Goal: Information Seeking & Learning: Learn about a topic

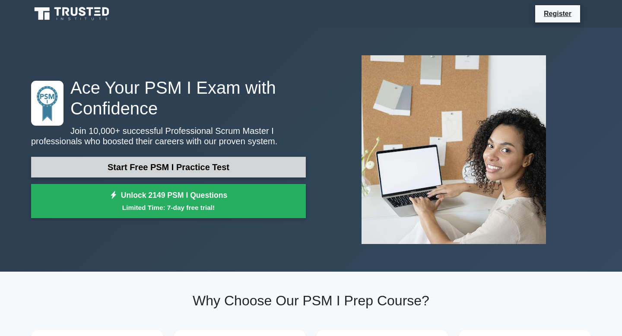
click at [180, 168] on link "Start Free PSM I Practice Test" at bounding box center [168, 167] width 275 height 21
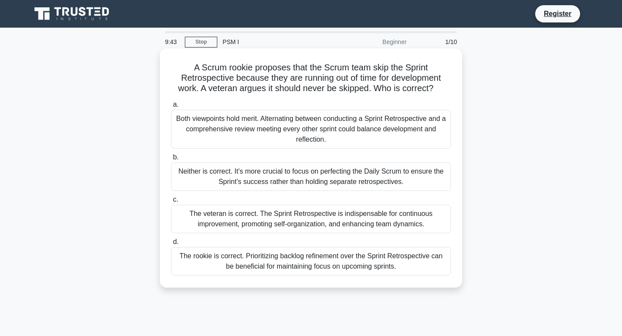
click at [253, 224] on div "The veteran is correct. The Sprint Retrospective is indispensable for continuou…" at bounding box center [311, 219] width 280 height 28
click at [171, 202] on input "c. The veteran is correct. The Sprint Retrospective is indispensable for contin…" at bounding box center [171, 200] width 0 height 6
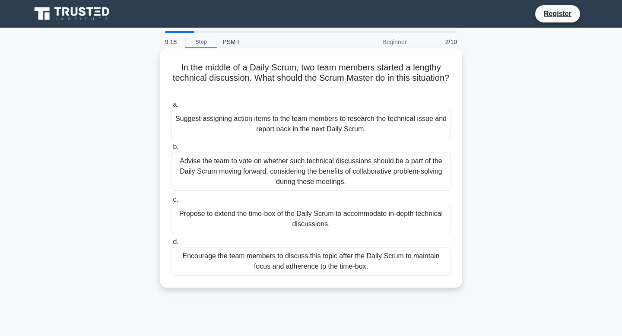
click at [297, 261] on div "Encourage the team members to discuss this topic after the Daily Scrum to maint…" at bounding box center [311, 261] width 280 height 28
click at [171, 245] on input "d. Encourage the team members to discuss this topic after the Daily Scrum to ma…" at bounding box center [171, 242] width 0 height 6
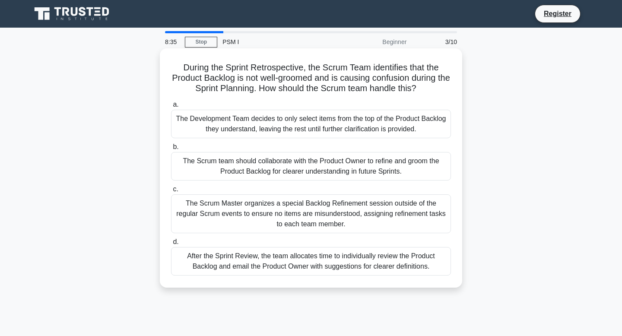
click at [320, 168] on div "The Scrum team should collaborate with the Product Owner to refine and groom th…" at bounding box center [311, 166] width 280 height 28
click at [171, 150] on input "b. The Scrum team should collaborate with the Product Owner to refine and groom…" at bounding box center [171, 147] width 0 height 6
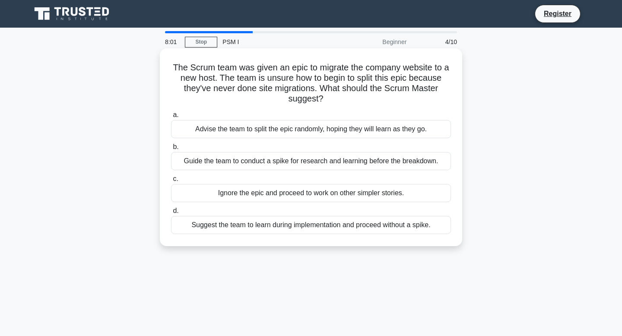
click at [312, 164] on div "Guide the team to conduct a spike for research and learning before the breakdow…" at bounding box center [311, 161] width 280 height 18
click at [171, 150] on input "b. Guide the team to conduct a spike for research and learning before the break…" at bounding box center [171, 147] width 0 height 6
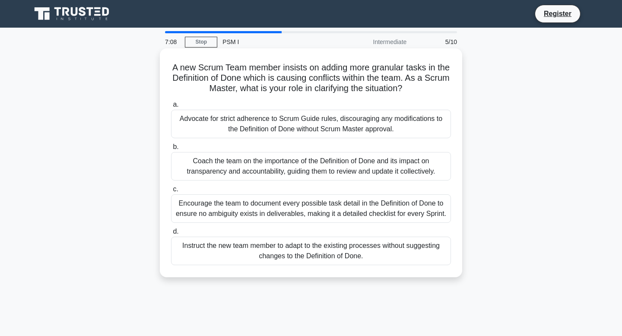
click at [311, 171] on div "Coach the team on the importance of the Definition of Done and its impact on tr…" at bounding box center [311, 166] width 280 height 28
click at [171, 150] on input "b. Coach the team on the importance of the Definition of Done and its impact on…" at bounding box center [171, 147] width 0 height 6
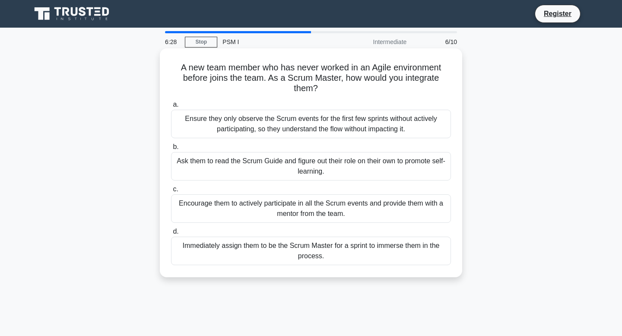
click at [278, 209] on div "Encourage them to actively participate in all the Scrum events and provide them…" at bounding box center [311, 208] width 280 height 28
click at [171, 192] on input "c. Encourage them to actively participate in all the Scrum events and provide t…" at bounding box center [171, 190] width 0 height 6
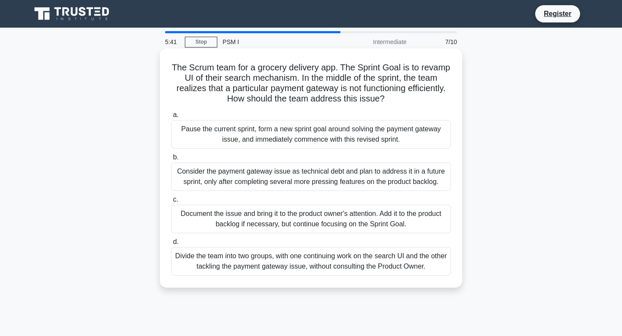
click at [318, 218] on div "Document the issue and bring it to the product owner's attention. Add it to the…" at bounding box center [311, 219] width 280 height 28
click at [171, 202] on input "c. Document the issue and bring it to the product owner's attention. Add it to …" at bounding box center [171, 200] width 0 height 6
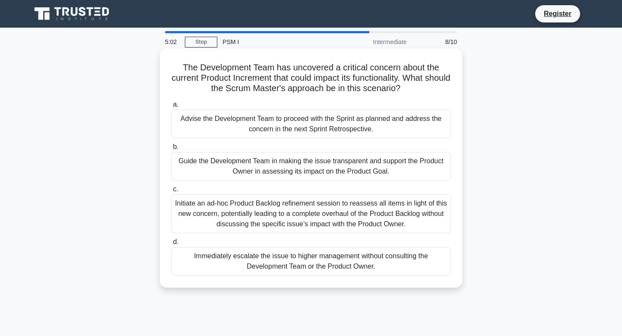
click at [262, 163] on div "Guide the Development Team in making the issue transparent and support the Prod…" at bounding box center [311, 166] width 280 height 28
click at [171, 150] on input "b. Guide the Development Team in making the issue transparent and support the P…" at bounding box center [171, 147] width 0 height 6
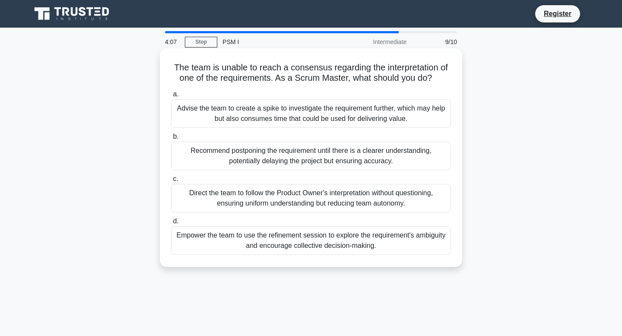
click at [313, 156] on div "Recommend postponing the requirement until there is a clearer understanding, po…" at bounding box center [311, 156] width 280 height 28
click at [171, 139] on input "b. Recommend postponing the requirement until there is a clearer understanding,…" at bounding box center [171, 137] width 0 height 6
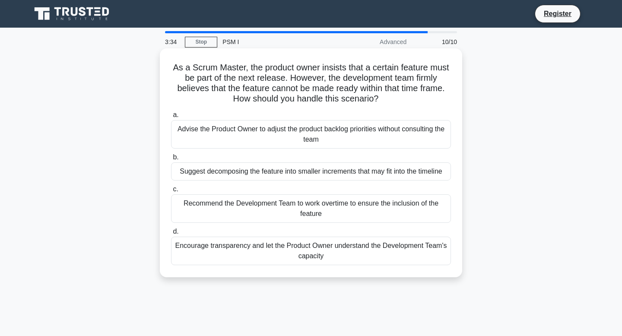
click at [318, 256] on div "Encourage transparency and let the Product Owner understand the Development Tea…" at bounding box center [311, 251] width 280 height 28
click at [171, 234] on input "d. Encourage transparency and let the Product Owner understand the Development …" at bounding box center [171, 232] width 0 height 6
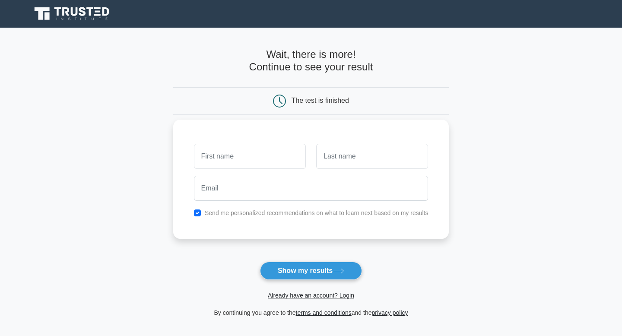
click at [256, 157] on input "text" at bounding box center [250, 156] width 112 height 25
type input "adri"
click at [344, 156] on input "text" at bounding box center [372, 156] width 112 height 25
type input "martinez"
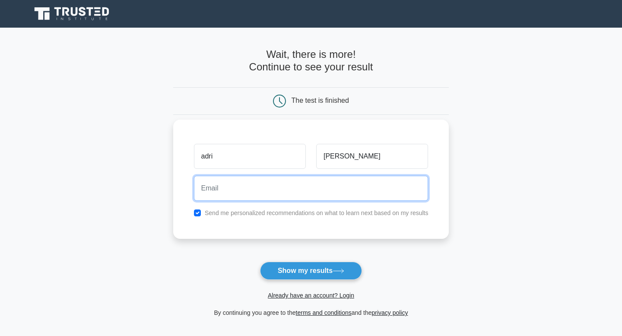
click at [321, 185] on input "email" at bounding box center [311, 188] width 234 height 25
type input "amsequer@gmail.com"
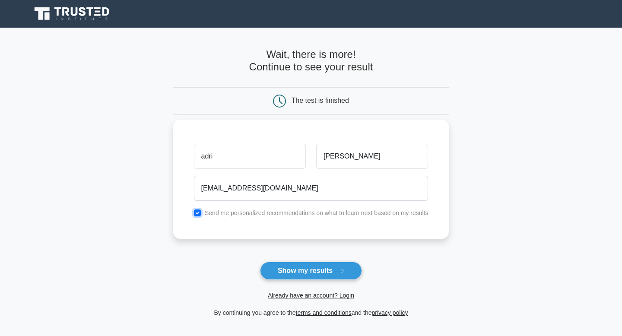
click at [197, 215] on input "checkbox" at bounding box center [197, 212] width 7 height 7
checkbox input "false"
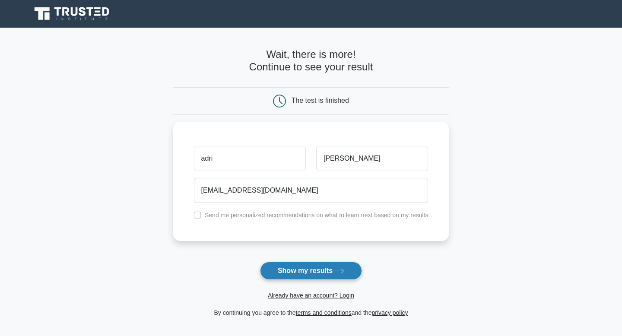
click at [300, 272] on button "Show my results" at bounding box center [311, 271] width 102 height 18
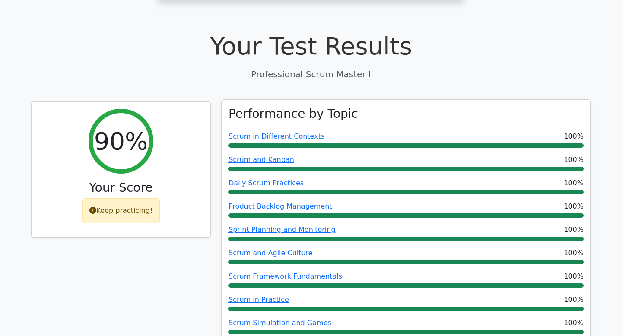
scroll to position [283, 0]
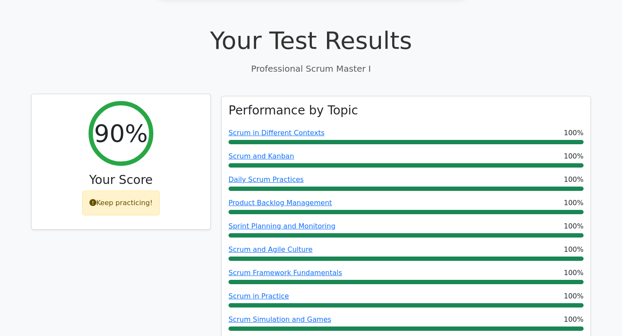
click at [92, 190] on div "Keep practicing!" at bounding box center [121, 202] width 78 height 25
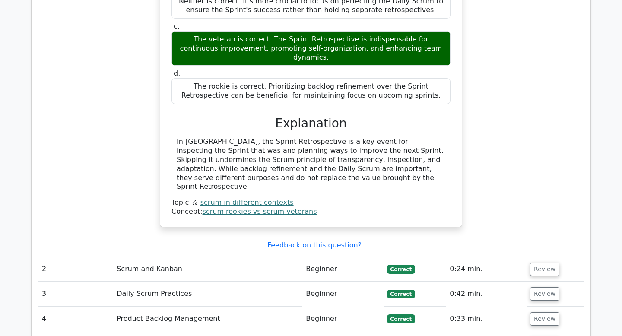
scroll to position [1028, 0]
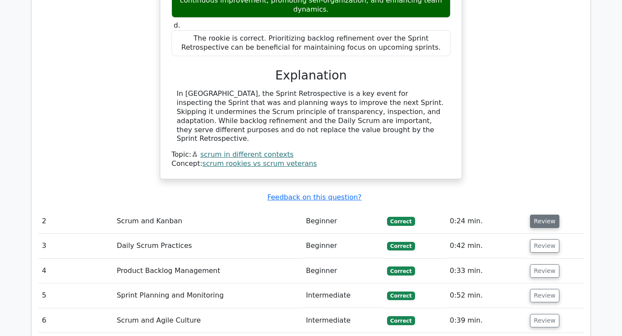
click at [541, 215] on button "Review" at bounding box center [544, 221] width 29 height 13
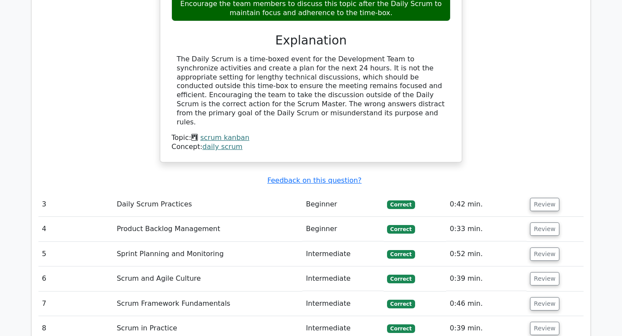
scroll to position [1450, 0]
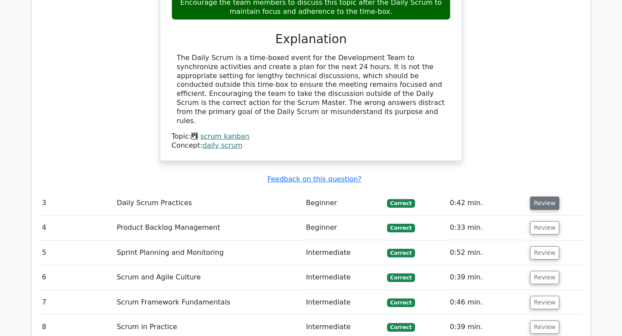
click at [537, 196] on button "Review" at bounding box center [544, 202] width 29 height 13
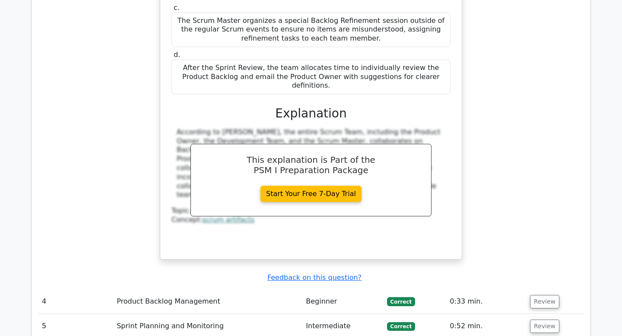
scroll to position [1811, 0]
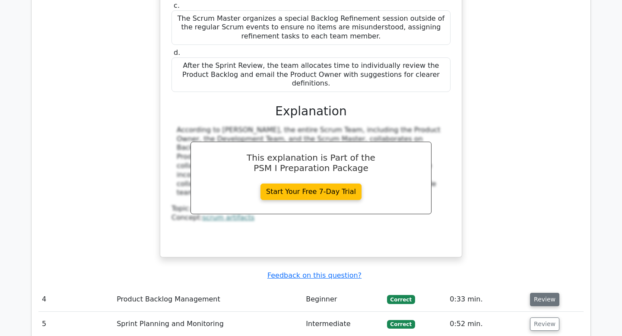
click at [538, 293] on button "Review" at bounding box center [544, 299] width 29 height 13
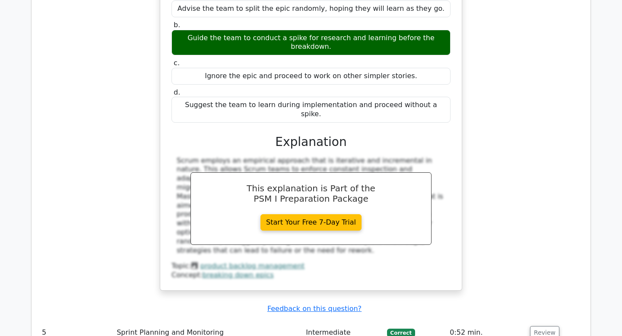
scroll to position [2193, 0]
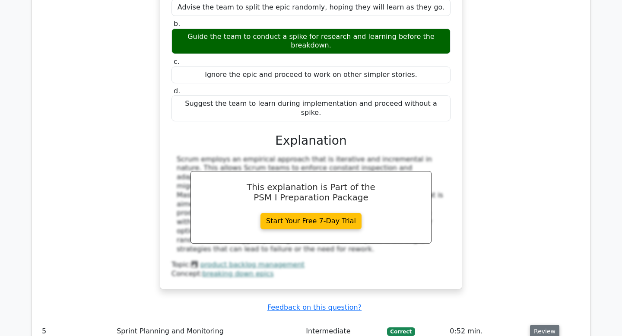
click at [547, 325] on button "Review" at bounding box center [544, 331] width 29 height 13
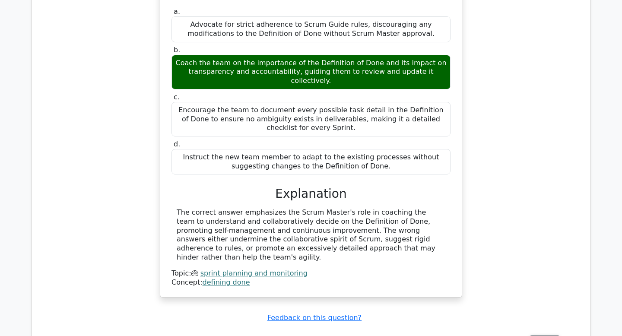
scroll to position [2589, 0]
